Goal: Task Accomplishment & Management: Manage account settings

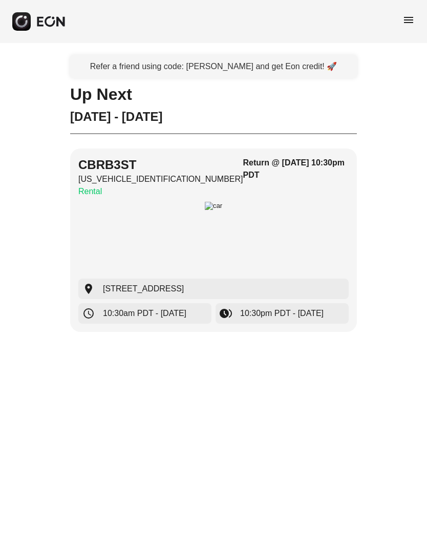
click at [315, 230] on div "button" at bounding box center [213, 240] width 270 height 77
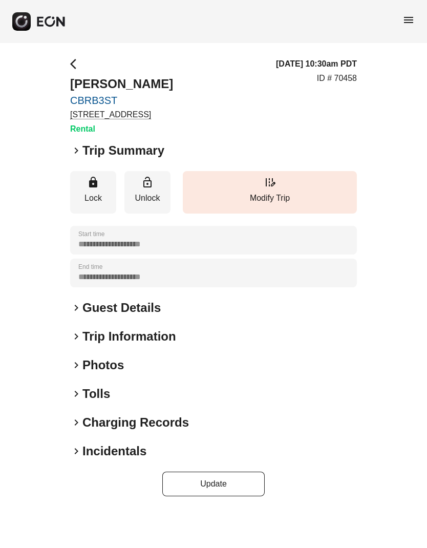
click at [83, 149] on h2 "Trip Summary" at bounding box center [123, 150] width 82 height 16
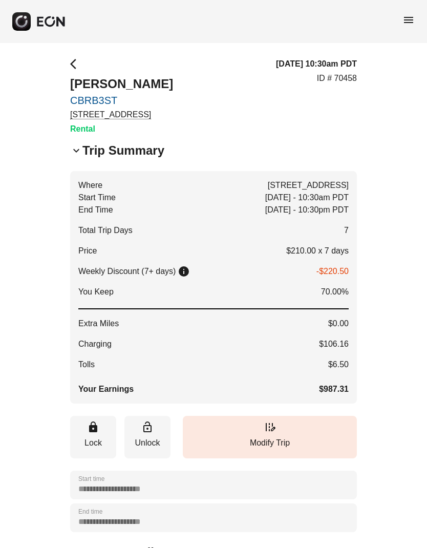
click at [407, 16] on span "menu" at bounding box center [408, 20] width 12 height 12
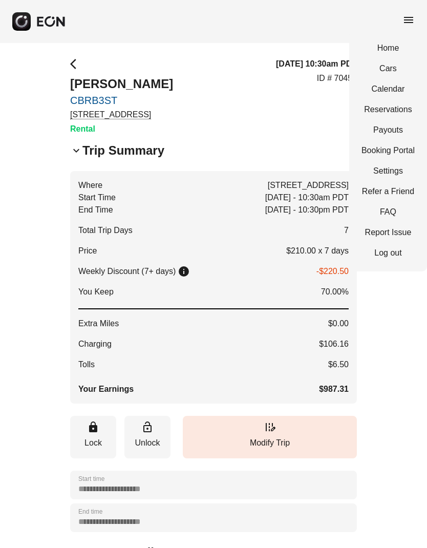
click at [394, 70] on link "Cars" at bounding box center [387, 68] width 53 height 12
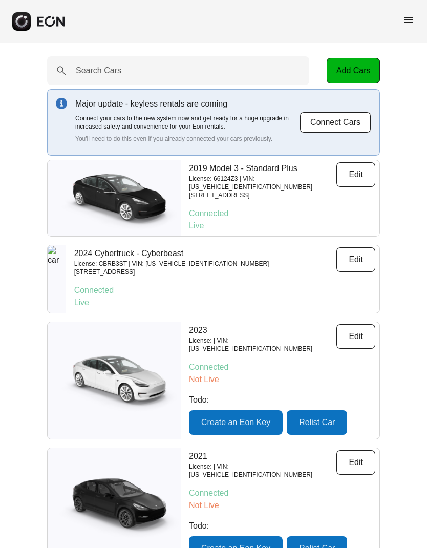
click at [353, 258] on button "Edit" at bounding box center [355, 259] width 39 height 25
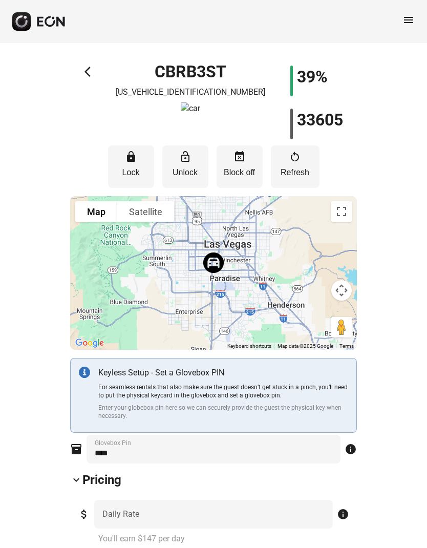
click at [237, 162] on span "event_busy" at bounding box center [239, 156] width 12 height 12
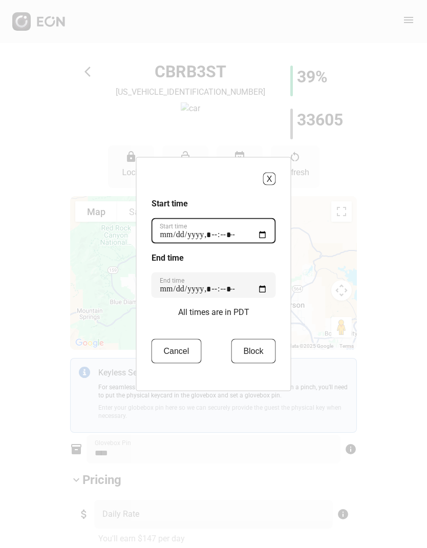
click at [197, 236] on time "Start time" at bounding box center [214, 231] width 124 height 26
type time "**********"
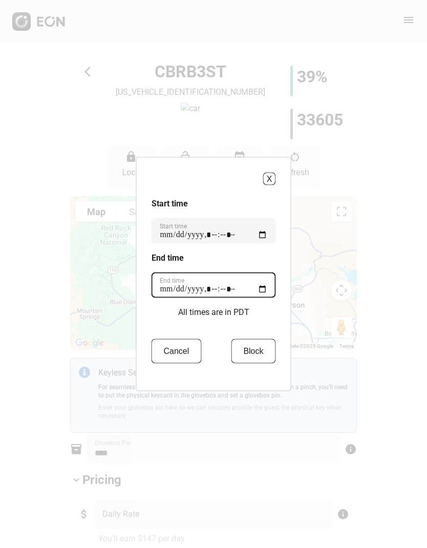
click at [221, 292] on time "End time" at bounding box center [214, 285] width 124 height 26
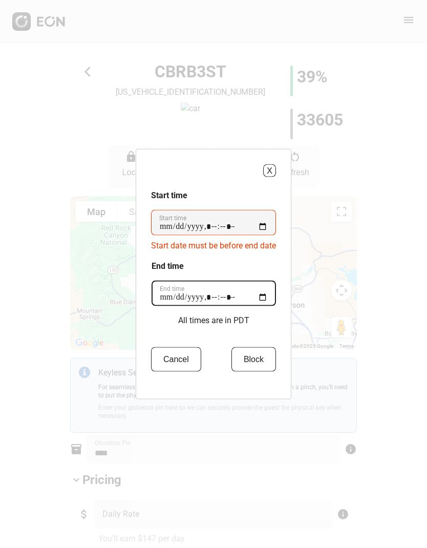
type time "**********"
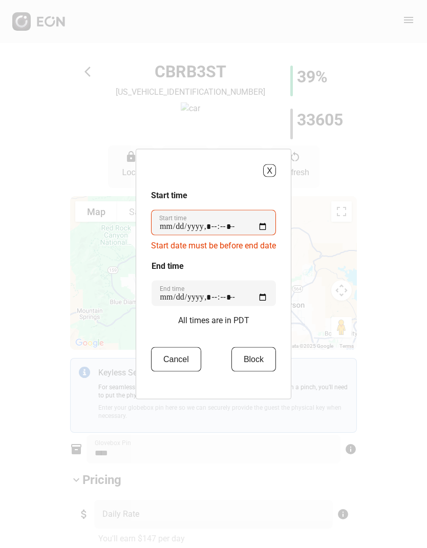
click at [259, 356] on button "Block" at bounding box center [253, 359] width 45 height 25
